Goal: Information Seeking & Learning: Learn about a topic

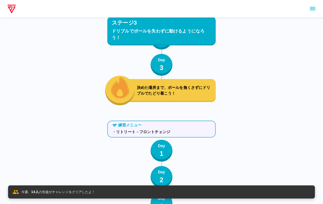
scroll to position [2246, 0]
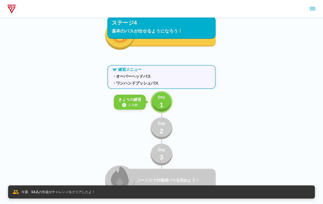
click at [169, 101] on button "Day 1" at bounding box center [162, 102] width 22 height 22
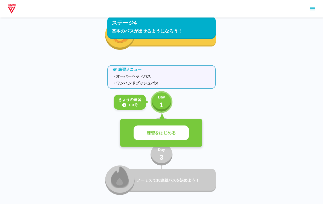
click at [179, 135] on button "練習をはじめる" at bounding box center [161, 133] width 55 height 15
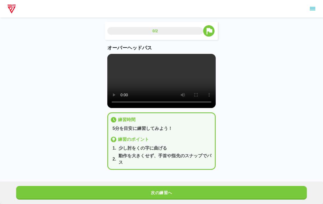
click at [184, 95] on video at bounding box center [161, 81] width 109 height 54
click at [159, 70] on video at bounding box center [161, 81] width 109 height 54
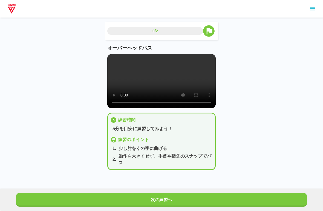
click at [114, 55] on video at bounding box center [161, 81] width 109 height 54
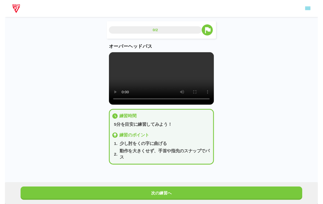
scroll to position [7, 0]
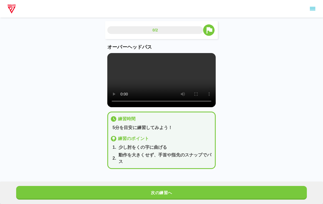
click at [44, 188] on button "次の練習へ" at bounding box center [161, 193] width 291 height 14
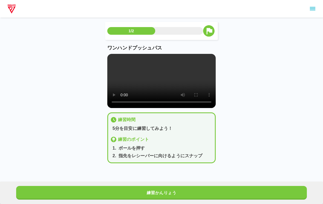
click at [50, 196] on button "練習かんりょう" at bounding box center [161, 193] width 291 height 14
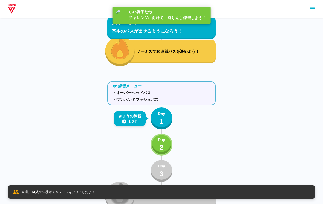
scroll to position [2246, 0]
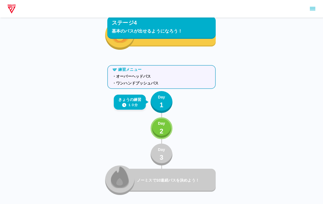
click at [147, 147] on div "練習メニュー ・オーバーヘッドパス ・ワンハンドプッシュパス [DATE]の練習 １０分 Day 1 Day 2 Day 3 ノーミスで10連続パスを決めよう！" at bounding box center [161, 129] width 109 height 132
click at [158, 123] on button "Day 2" at bounding box center [162, 129] width 22 height 22
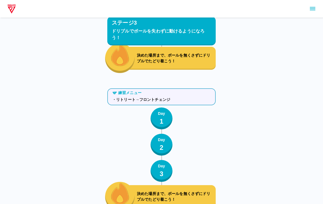
scroll to position [1881, 0]
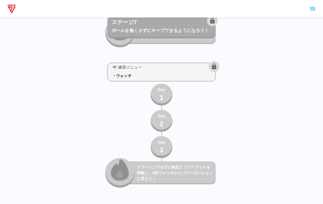
scroll to position [3808, 0]
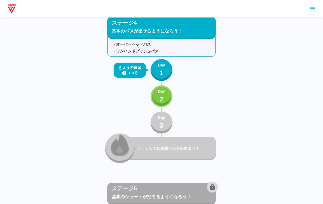
click at [164, 90] on p "Day" at bounding box center [161, 92] width 7 height 6
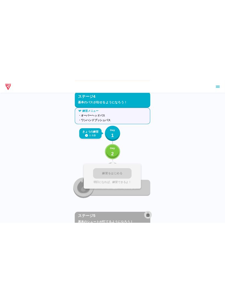
scroll to position [2223, 0]
